Goal: Complete application form

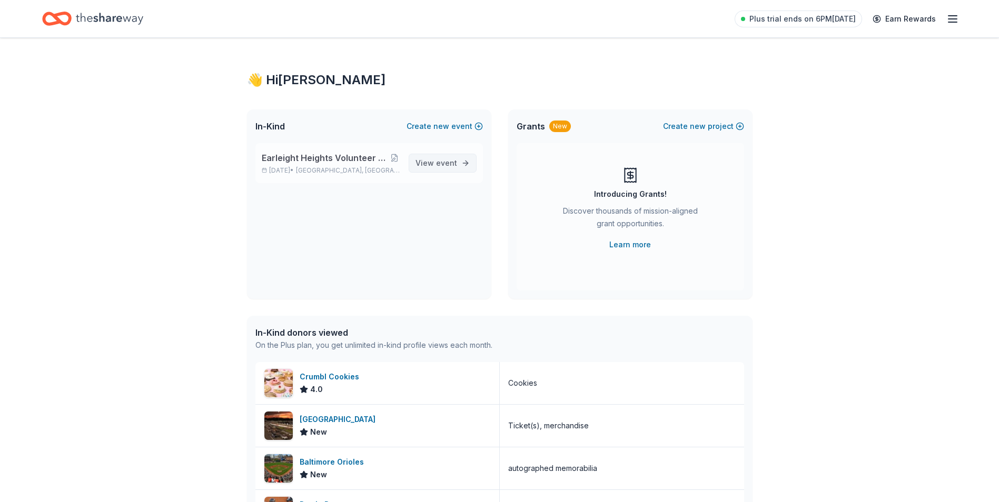
click at [442, 162] on span "event" at bounding box center [446, 162] width 21 height 9
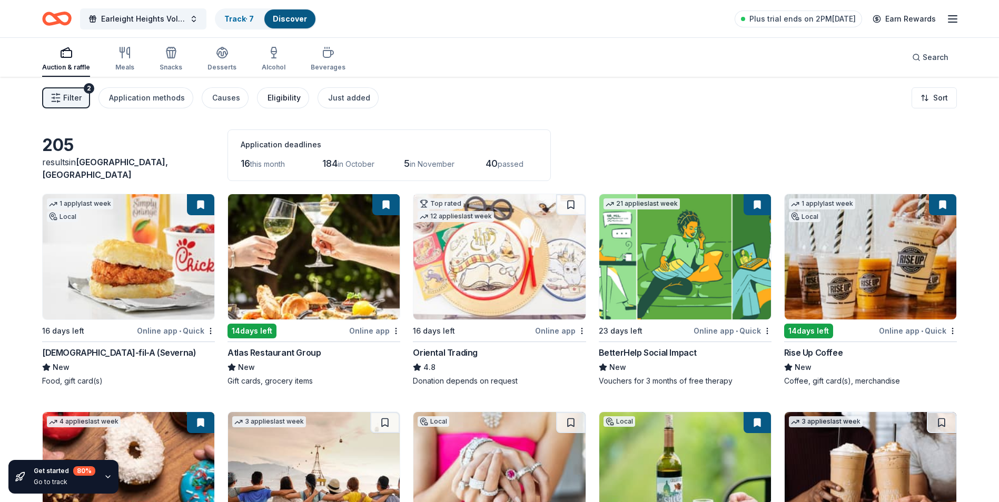
click at [280, 95] on div "Eligibility" at bounding box center [283, 98] width 33 height 13
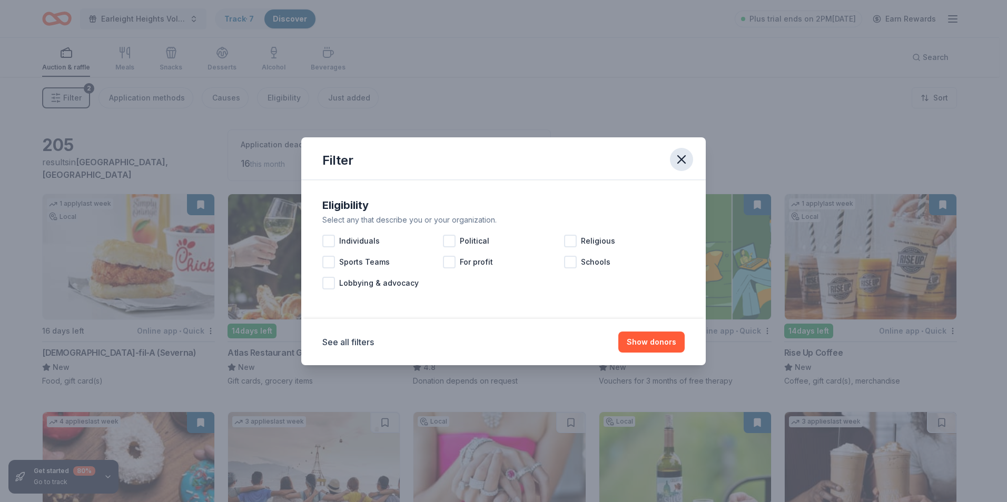
click at [677, 157] on icon "button" at bounding box center [681, 159] width 15 height 15
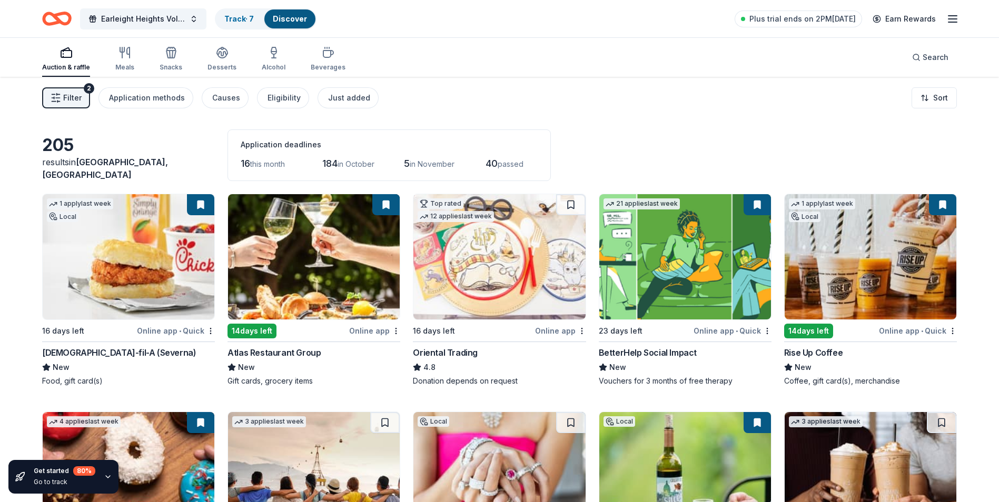
click at [944, 206] on button at bounding box center [942, 204] width 27 height 21
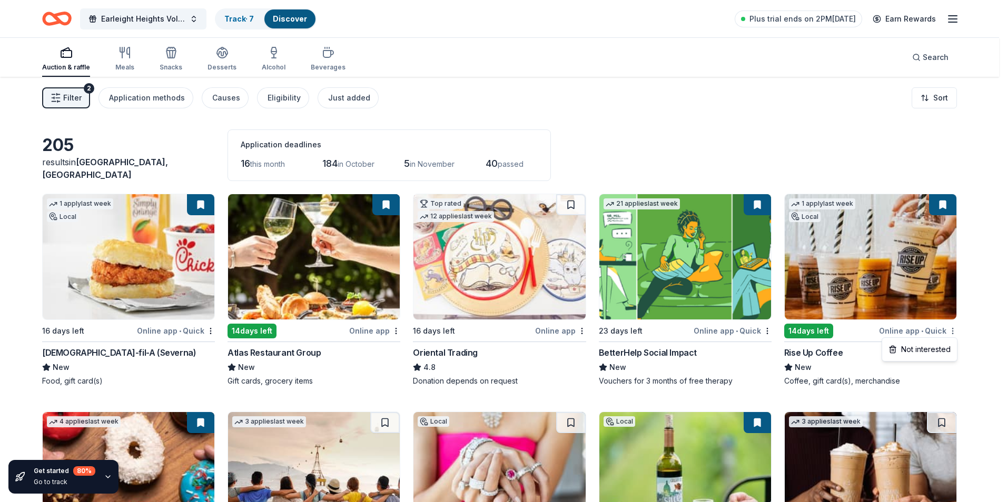
click at [951, 332] on html "Earleight Heights Volunteer Fire Company Bull & Oyster Roast Track · 7 Discover…" at bounding box center [503, 251] width 1007 height 502
click at [252, 18] on html "Earleight Heights Volunteer Fire Company Bull & Oyster Roast Track · 7 Discover…" at bounding box center [503, 251] width 1007 height 502
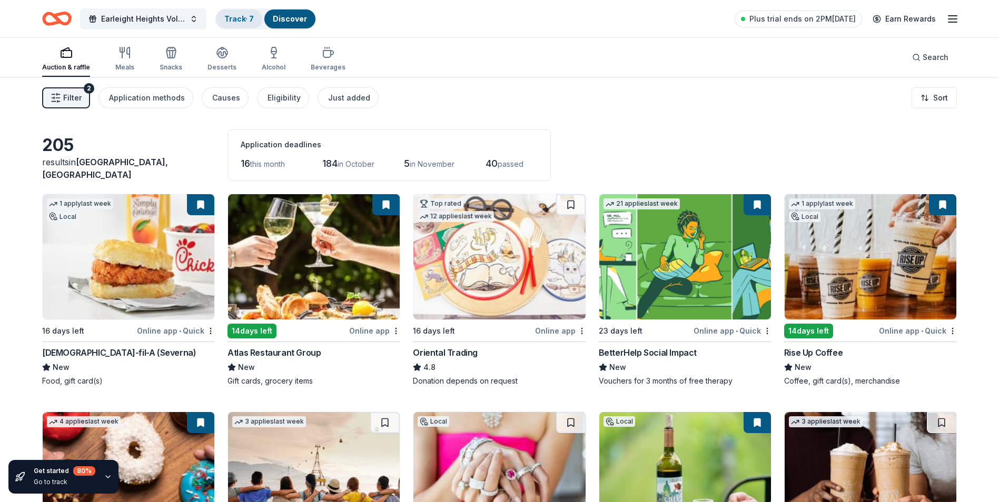
click at [252, 18] on link "Track · 7" at bounding box center [238, 18] width 29 height 9
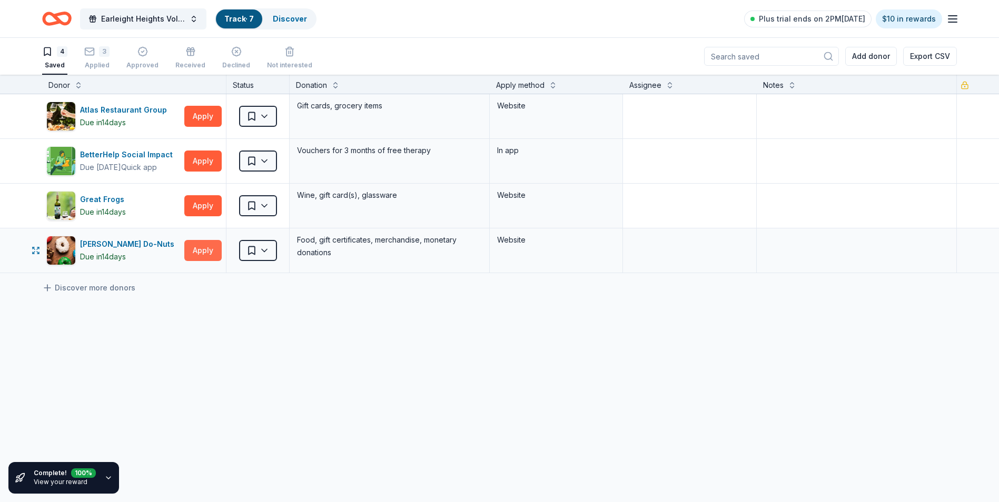
click at [211, 252] on button "Apply" at bounding box center [202, 250] width 37 height 21
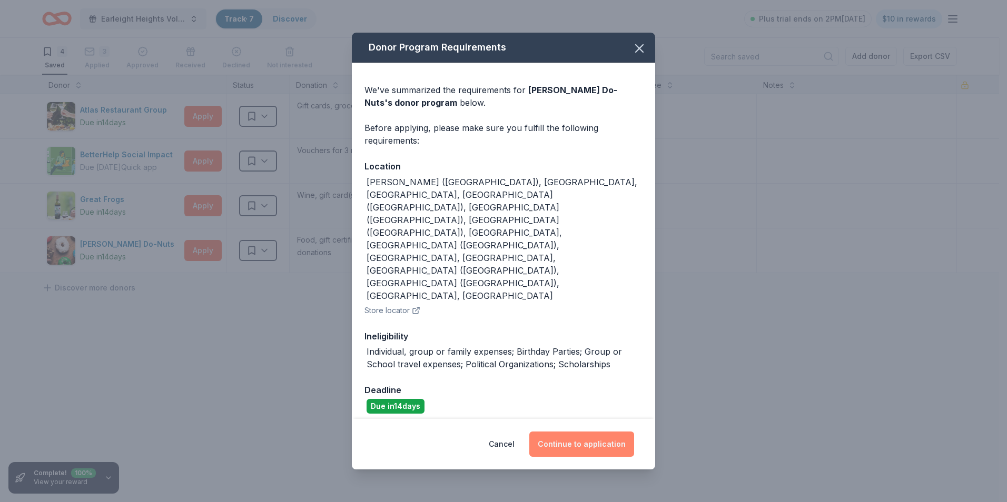
click at [582, 432] on button "Continue to application" at bounding box center [581, 444] width 105 height 25
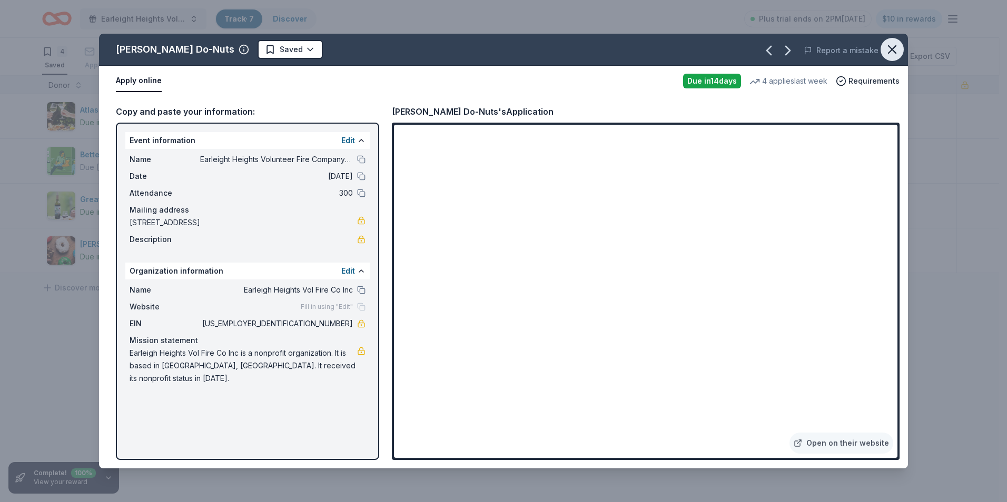
click at [887, 52] on icon "button" at bounding box center [892, 49] width 15 height 15
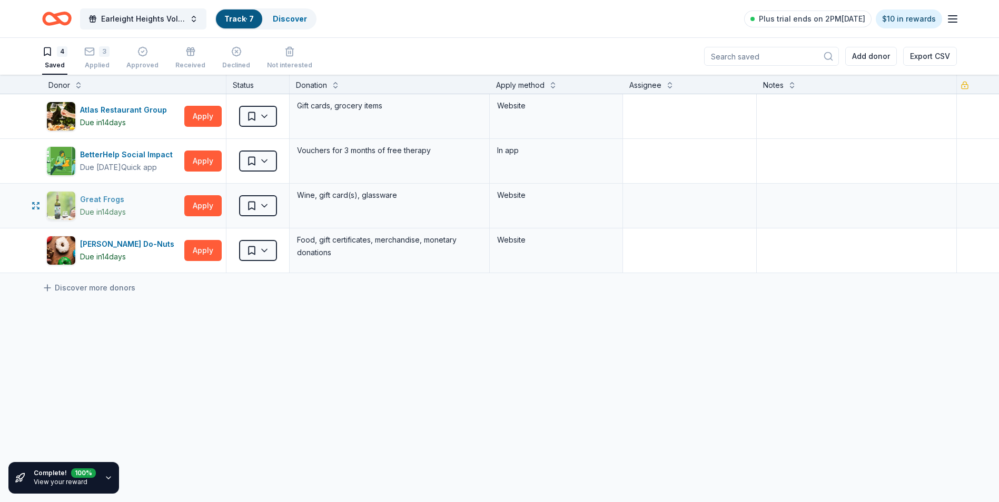
click at [112, 198] on div "Great Frogs" at bounding box center [104, 199] width 48 height 13
